Goal: Check status: Check status

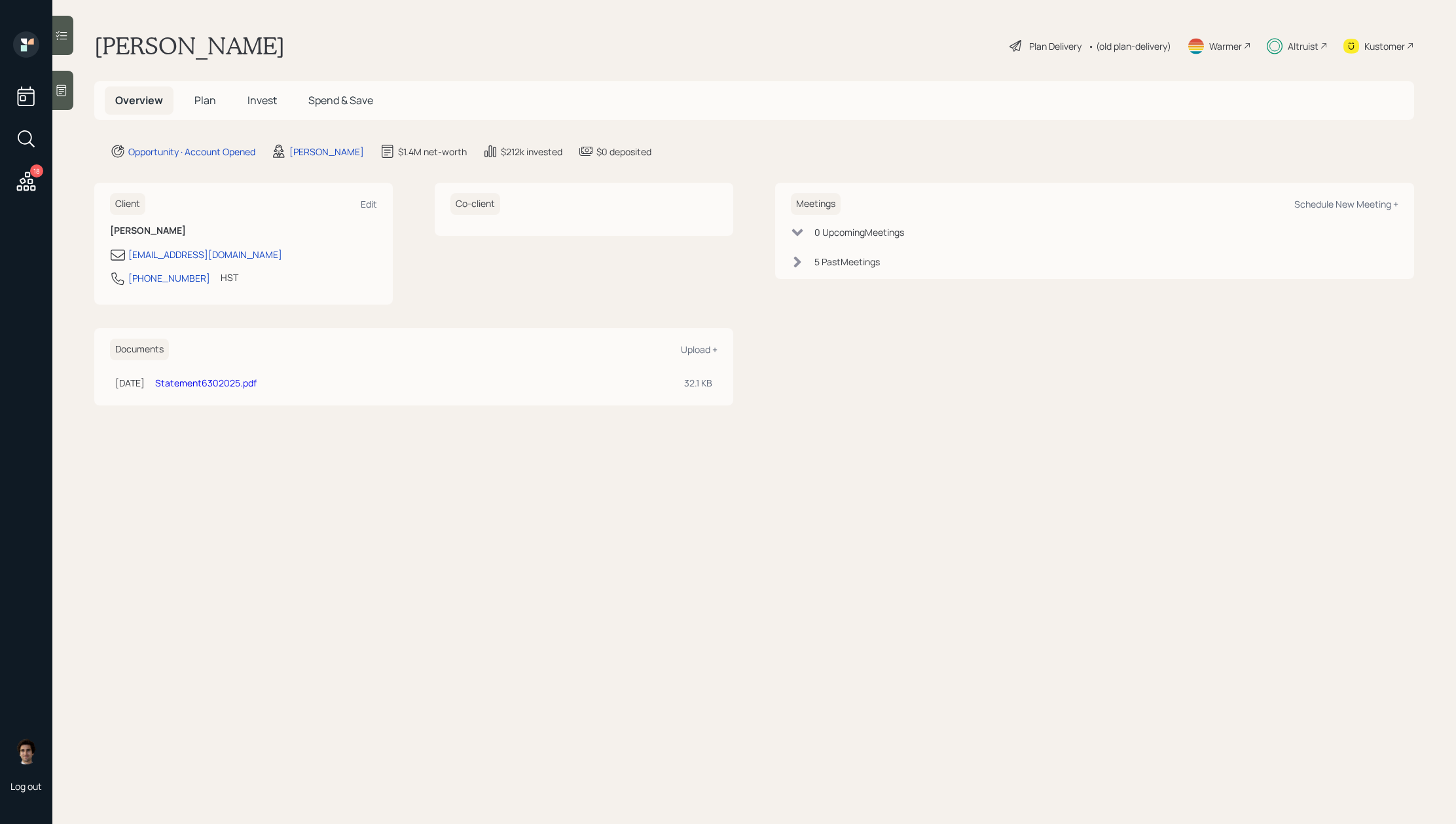
click at [256, 114] on h5 "Invest" at bounding box center [262, 101] width 51 height 28
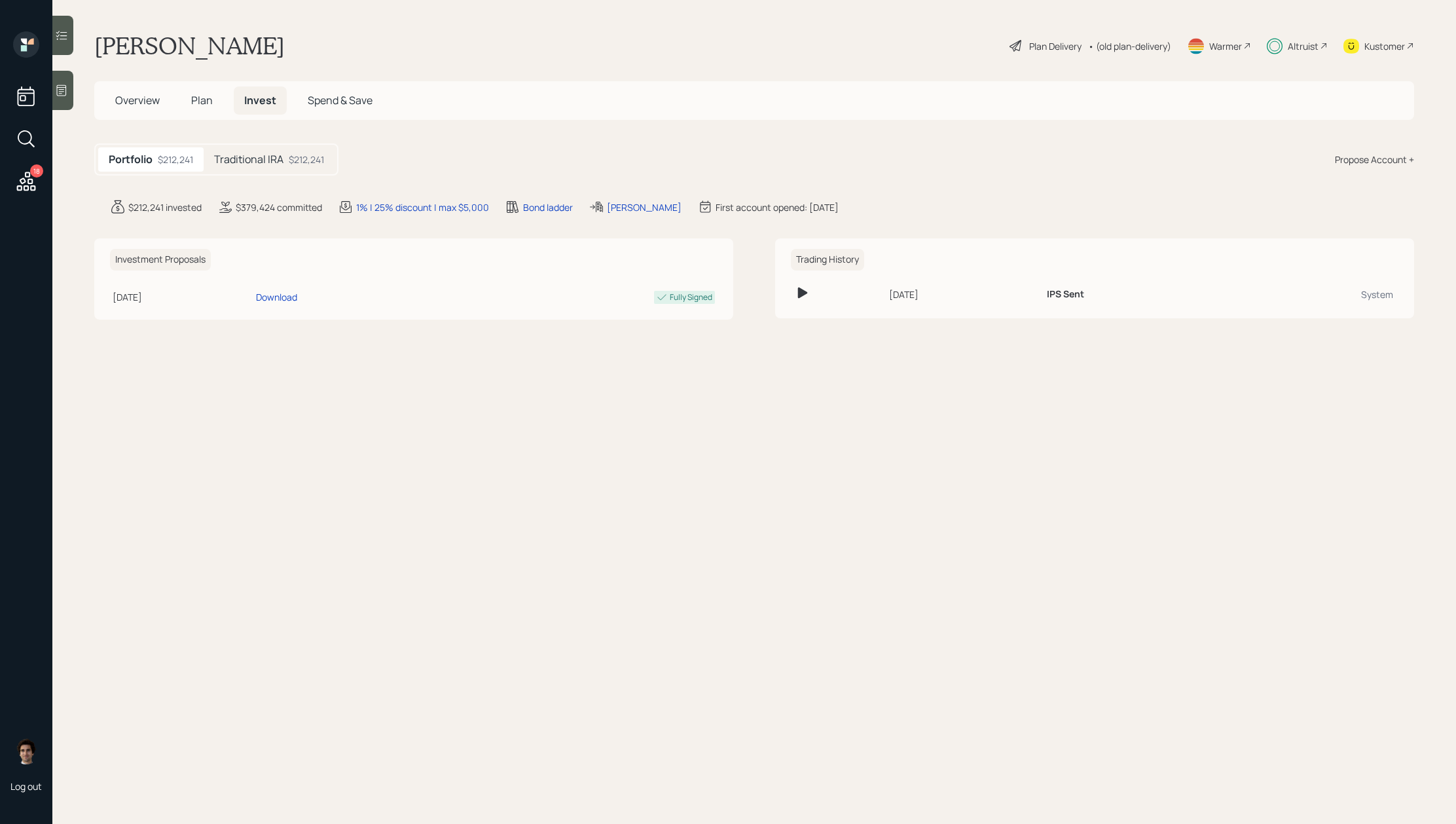
click at [272, 169] on div "Traditional IRA $212,241" at bounding box center [269, 159] width 131 height 24
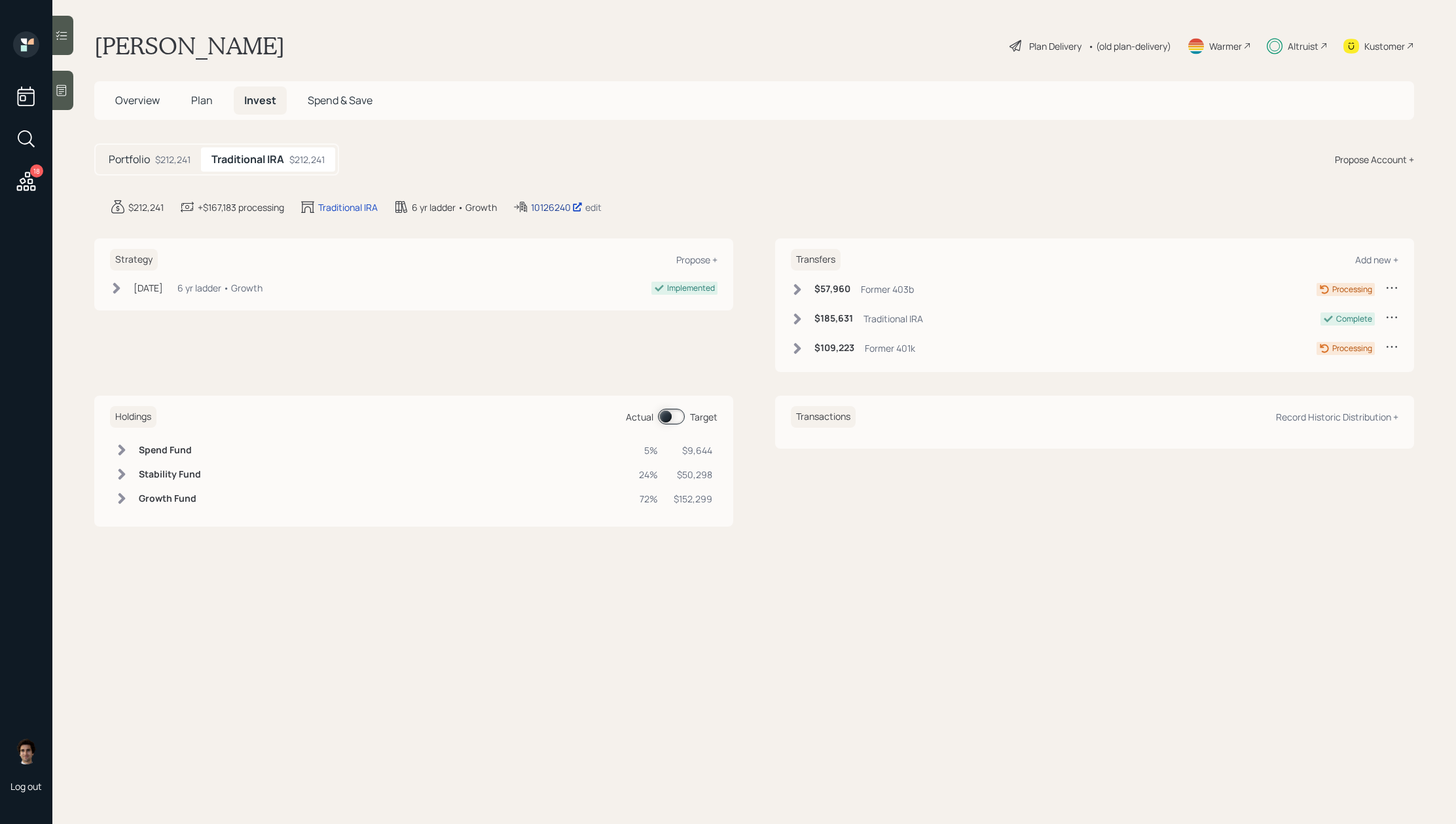
click at [556, 207] on div "10126240" at bounding box center [556, 207] width 51 height 14
click at [169, 149] on div "Portfolio $212,241" at bounding box center [149, 159] width 103 height 24
